Goal: Entertainment & Leisure: Consume media (video, audio)

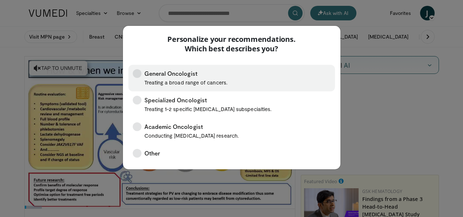
click at [243, 81] on label "General Oncologist Treating a broad range of cancers." at bounding box center [231, 78] width 207 height 27
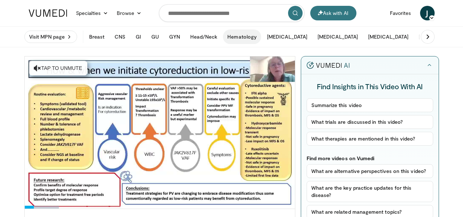
click at [240, 36] on button "Hematology" at bounding box center [242, 36] width 38 height 15
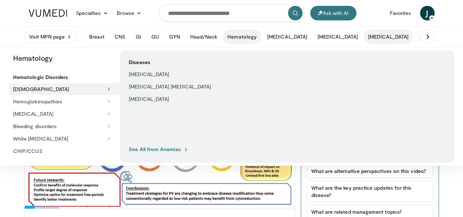
click at [364, 41] on button "[MEDICAL_DATA]" at bounding box center [388, 36] width 49 height 15
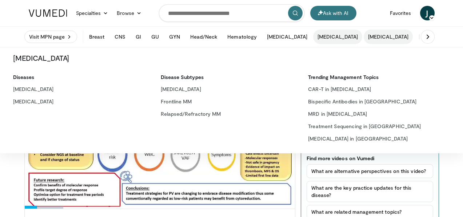
click at [313, 39] on button "[MEDICAL_DATA]" at bounding box center [337, 36] width 49 height 15
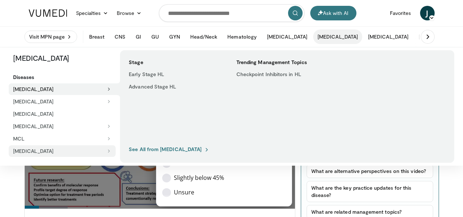
click at [71, 155] on button "[MEDICAL_DATA]" at bounding box center [62, 151] width 107 height 12
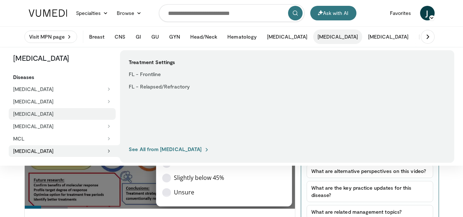
click at [104, 109] on link "[MEDICAL_DATA]" at bounding box center [62, 114] width 107 height 12
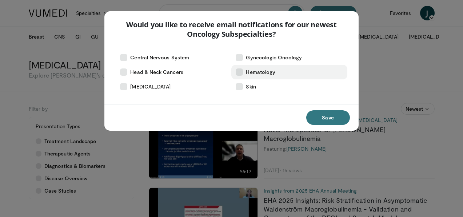
click at [237, 70] on icon at bounding box center [239, 71] width 7 height 7
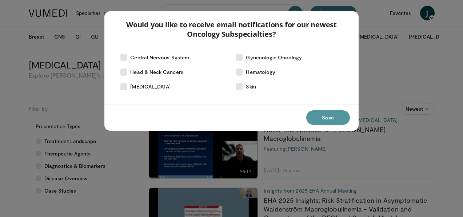
click at [317, 114] on button "Save" at bounding box center [328, 117] width 44 height 15
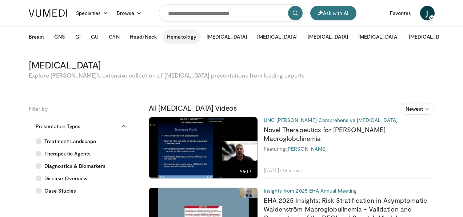
click at [191, 34] on button "Hematology" at bounding box center [182, 36] width 38 height 15
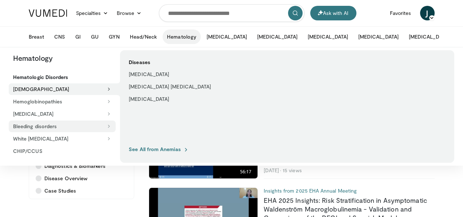
click at [57, 126] on button "Bleeding disorders" at bounding box center [62, 126] width 107 height 12
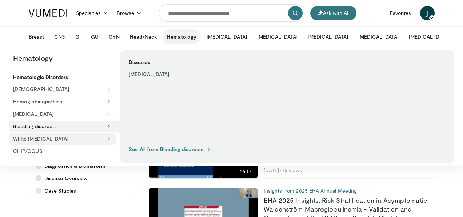
click at [83, 139] on button "White [MEDICAL_DATA]" at bounding box center [62, 139] width 107 height 12
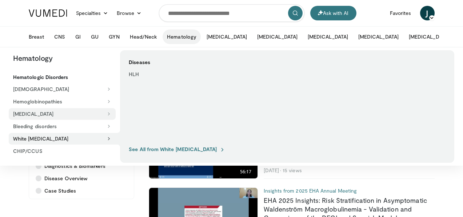
click at [83, 113] on button "[MEDICAL_DATA]" at bounding box center [62, 114] width 107 height 12
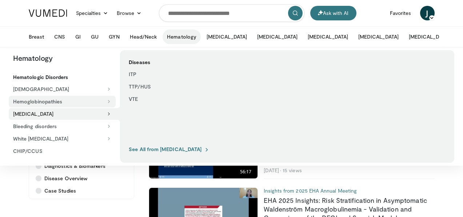
click at [80, 103] on button "Hemoglobinopathies" at bounding box center [62, 102] width 107 height 12
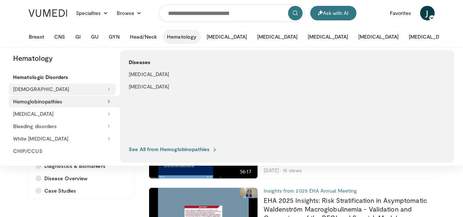
click at [81, 93] on button "[DEMOGRAPHIC_DATA]" at bounding box center [62, 89] width 107 height 12
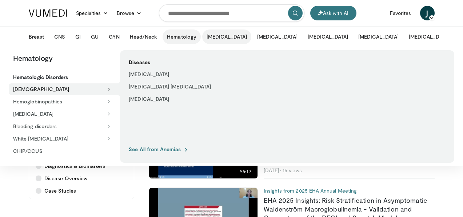
click at [226, 36] on button "[MEDICAL_DATA]" at bounding box center [226, 36] width 49 height 15
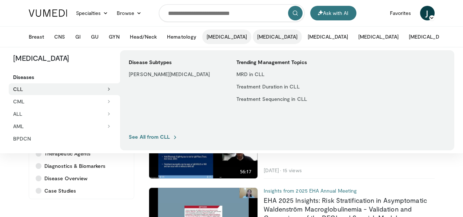
click at [253, 40] on button "[MEDICAL_DATA]" at bounding box center [277, 36] width 49 height 15
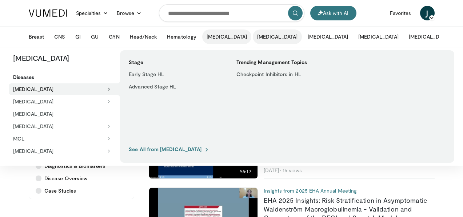
click at [222, 39] on button "[MEDICAL_DATA]" at bounding box center [226, 36] width 49 height 15
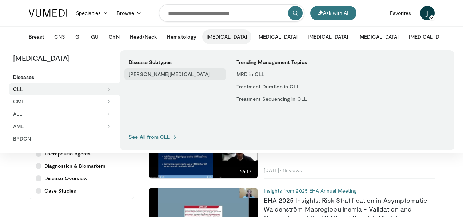
click at [176, 72] on link "[PERSON_NAME][MEDICAL_DATA]" at bounding box center [175, 74] width 102 height 12
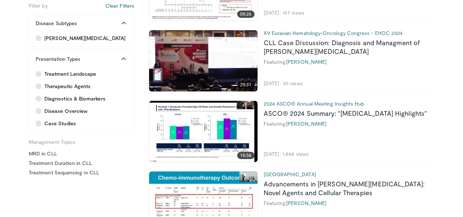
scroll to position [518, 0]
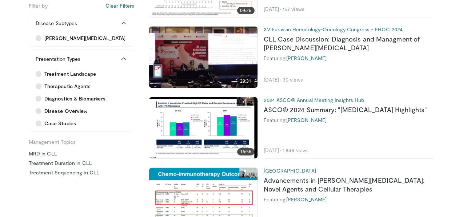
click at [198, 46] on img at bounding box center [203, 57] width 108 height 61
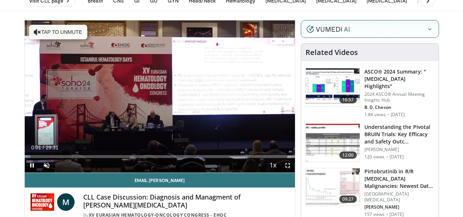
scroll to position [39, 0]
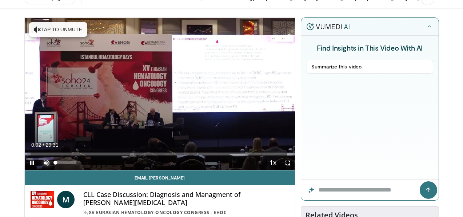
click at [47, 161] on span "Video Player" at bounding box center [46, 162] width 15 height 15
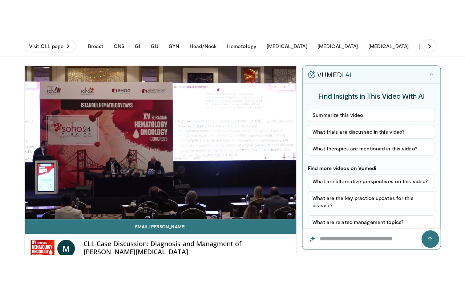
scroll to position [28, 0]
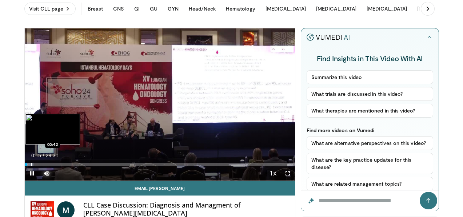
click at [31, 163] on div "Progress Bar" at bounding box center [31, 164] width 1 height 3
click at [37, 164] on div "Progress Bar" at bounding box center [37, 164] width 1 height 3
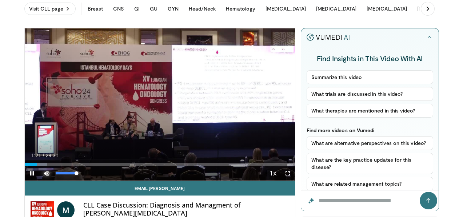
click at [44, 166] on span "Video Player" at bounding box center [46, 173] width 15 height 15
click at [44, 170] on span "Video Player" at bounding box center [46, 173] width 15 height 15
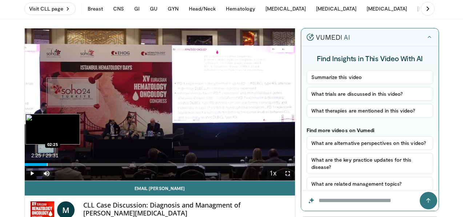
click at [47, 164] on div "Progress Bar" at bounding box center [47, 164] width 1 height 3
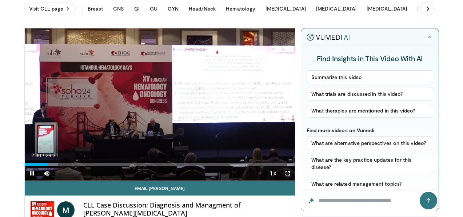
click at [286, 169] on span "Video Player" at bounding box center [287, 173] width 15 height 15
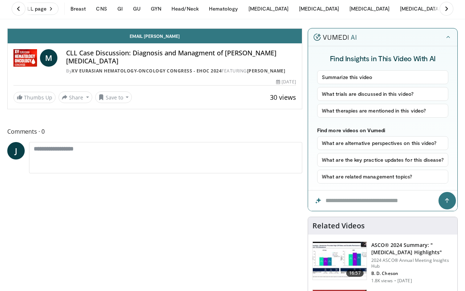
click at [165, 39] on icon "Video Player" at bounding box center [155, 28] width 20 height 20
click at [302, 28] on span "Video Player" at bounding box center [295, 21] width 15 height 15
